Goal: Task Accomplishment & Management: Use online tool/utility

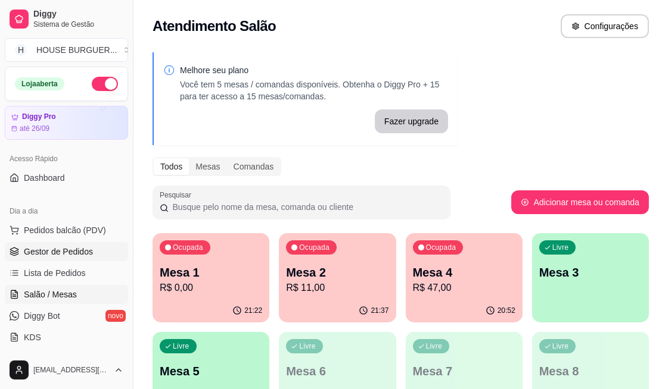
click at [57, 252] on span "Gestor de Pedidos" at bounding box center [58, 252] width 69 height 12
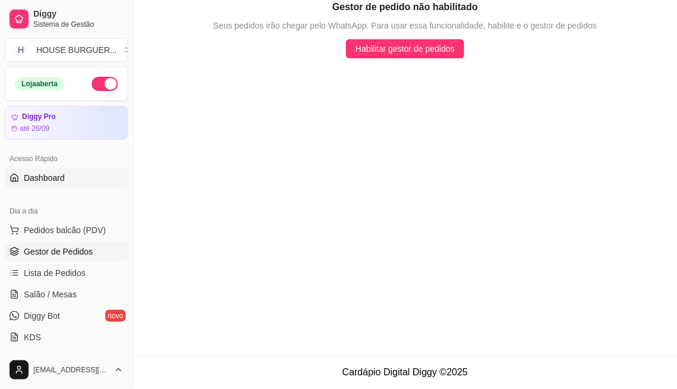
click at [54, 175] on span "Dashboard" at bounding box center [44, 178] width 41 height 12
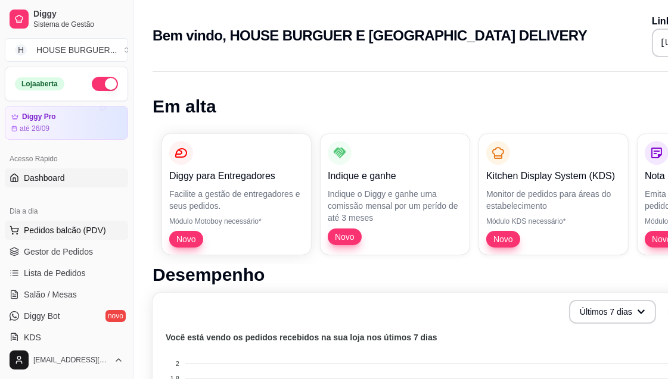
click at [95, 227] on span "Pedidos balcão (PDV)" at bounding box center [65, 230] width 82 height 12
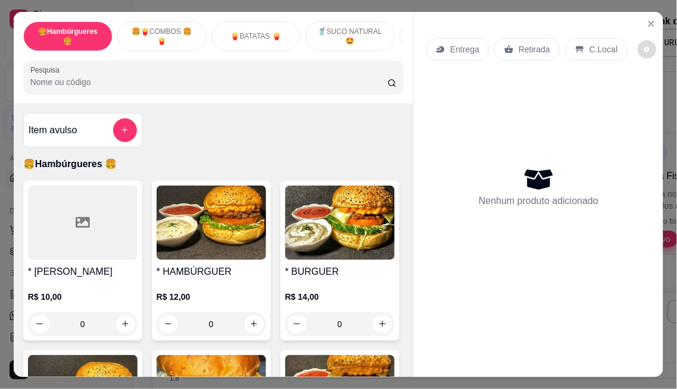
click at [644, 46] on icon "decrease-product-quantity" at bounding box center [646, 48] width 5 height 5
click at [466, 110] on div "Nenhum produto adicionado" at bounding box center [539, 186] width 226 height 233
